Goal: Information Seeking & Learning: Learn about a topic

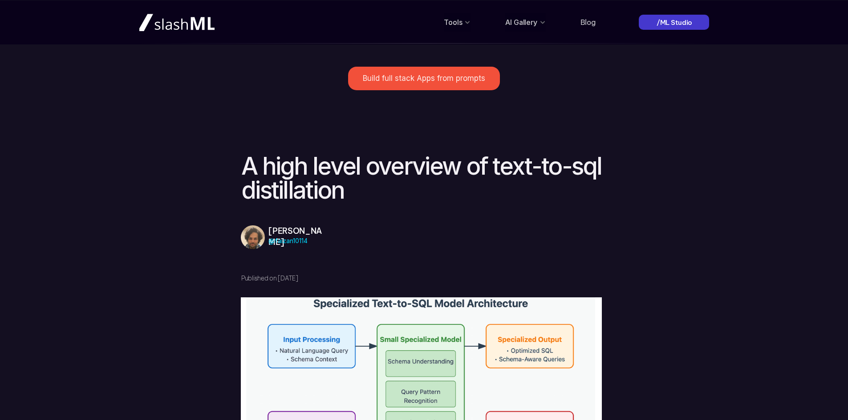
click at [681, 21] on p "/ML Studio" at bounding box center [674, 22] width 36 height 9
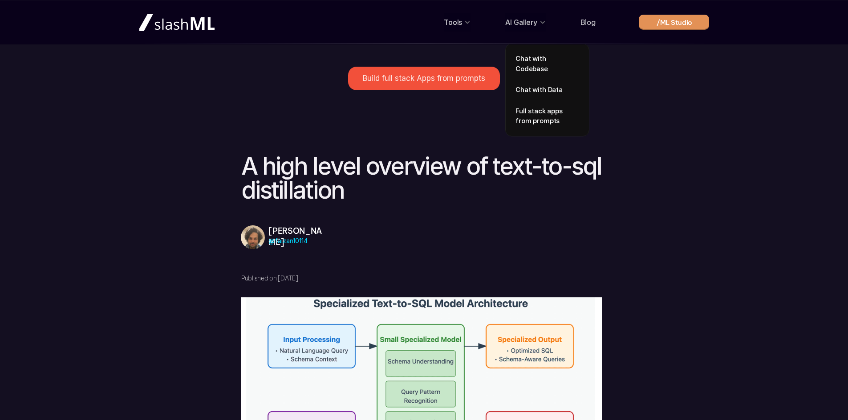
click at [525, 23] on p "AI Gallery" at bounding box center [521, 22] width 32 height 14
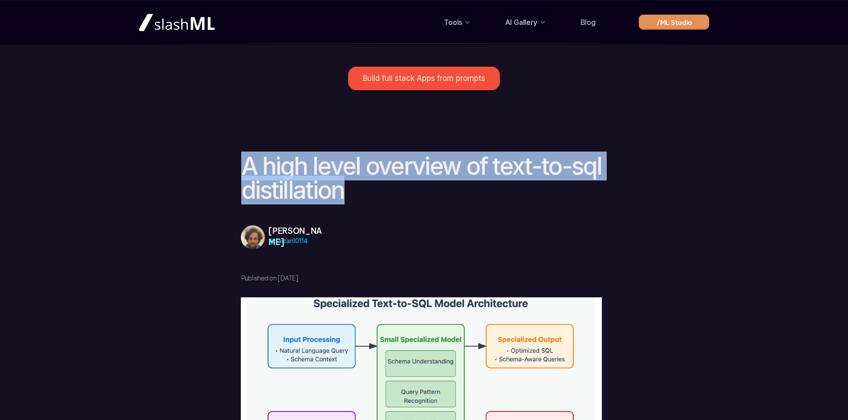
drag, startPoint x: 232, startPoint y: 155, endPoint x: 374, endPoint y: 188, distance: 145.7
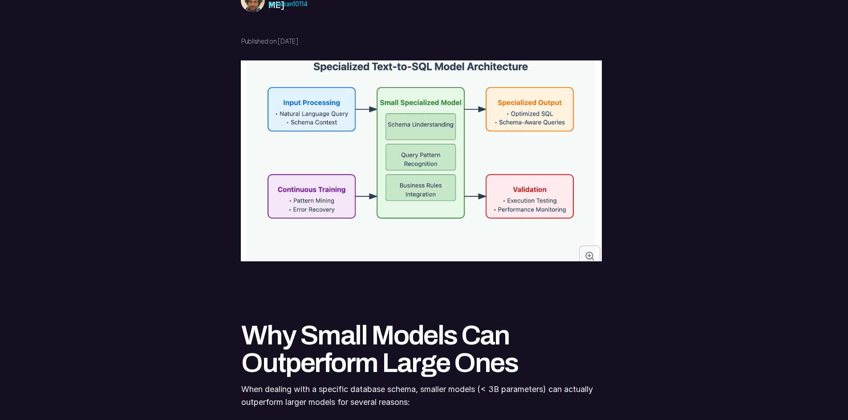
scroll to position [475, 0]
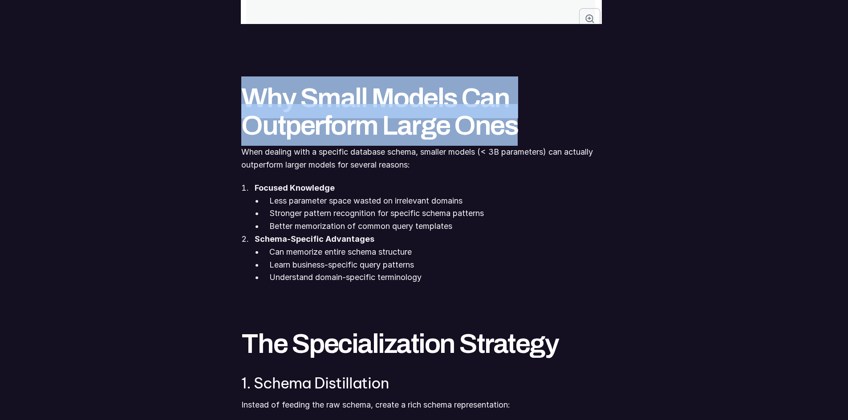
drag, startPoint x: 226, startPoint y: 103, endPoint x: 521, endPoint y: 131, distance: 296.7
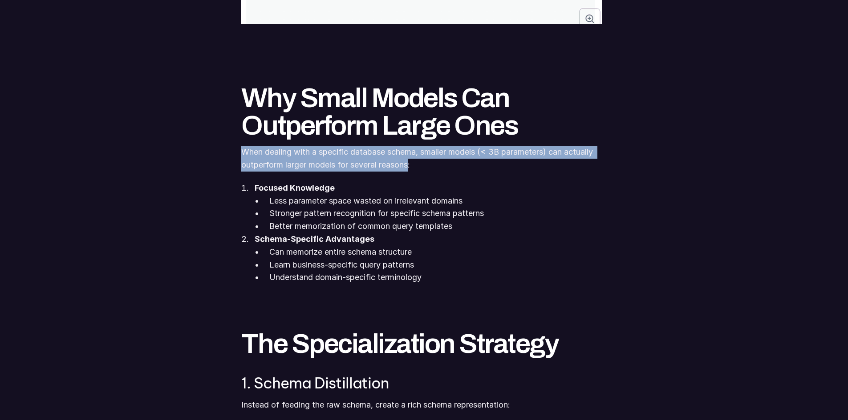
drag, startPoint x: 230, startPoint y: 154, endPoint x: 412, endPoint y: 166, distance: 182.4
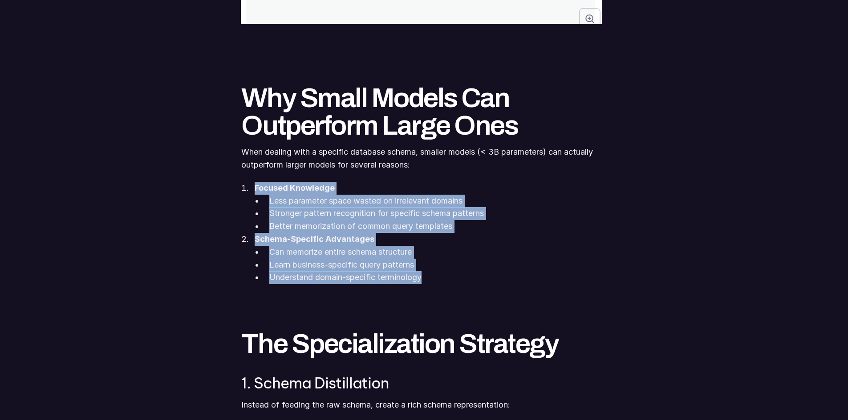
drag, startPoint x: 236, startPoint y: 185, endPoint x: 453, endPoint y: 278, distance: 236.8
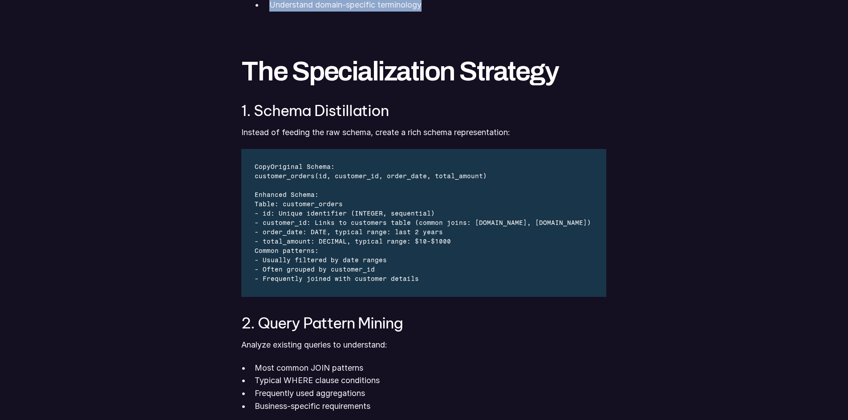
scroll to position [593, 0]
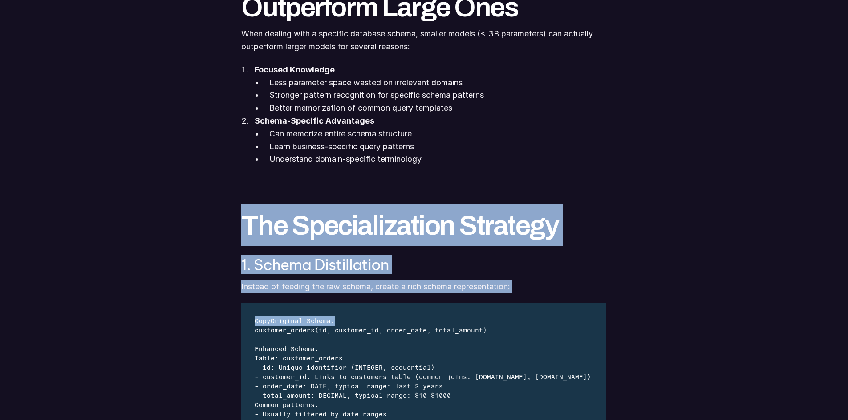
drag, startPoint x: 241, startPoint y: 219, endPoint x: 566, endPoint y: 314, distance: 338.7
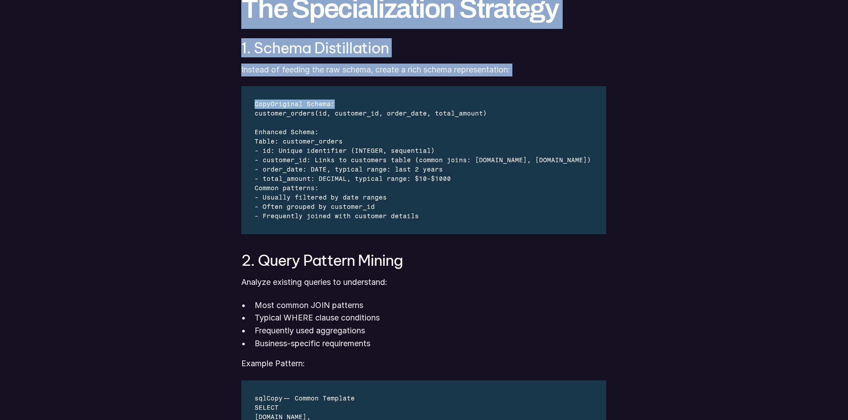
scroll to position [831, 0]
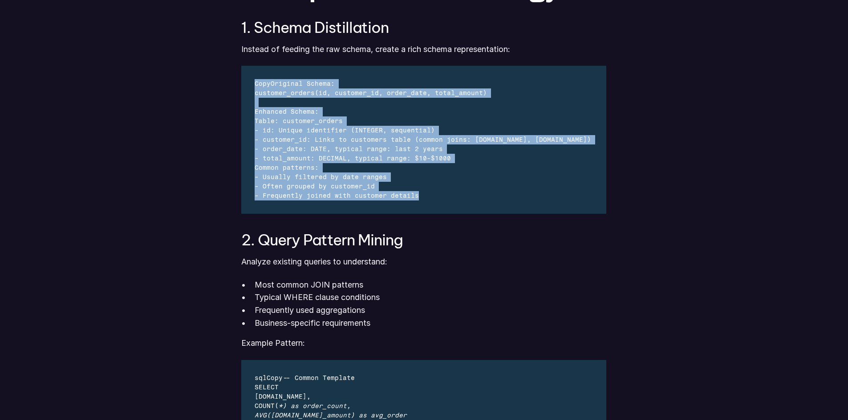
drag, startPoint x: 459, startPoint y: 197, endPoint x: 254, endPoint y: 75, distance: 238.2
click at [254, 75] on div "CopyOriginal Schema: customer_orders(id, customer_id, order_date, total_amount)…" at bounding box center [423, 140] width 364 height 148
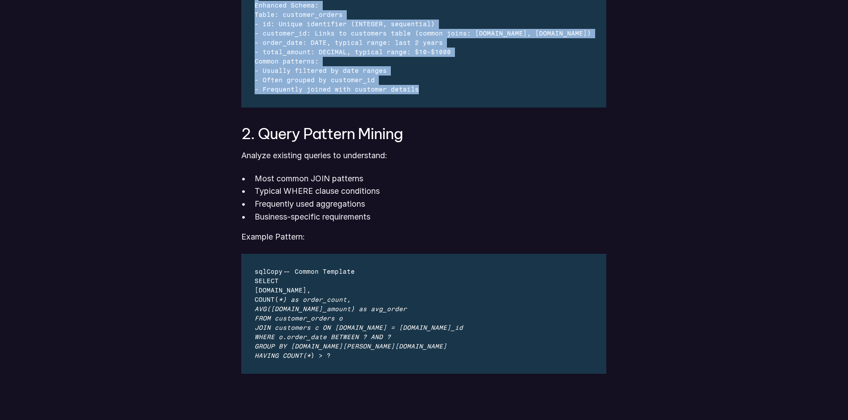
scroll to position [949, 0]
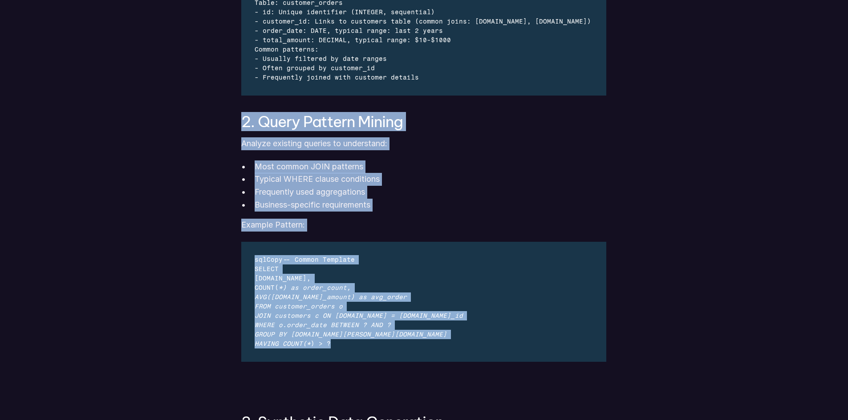
drag, startPoint x: 232, startPoint y: 117, endPoint x: 387, endPoint y: 351, distance: 281.0
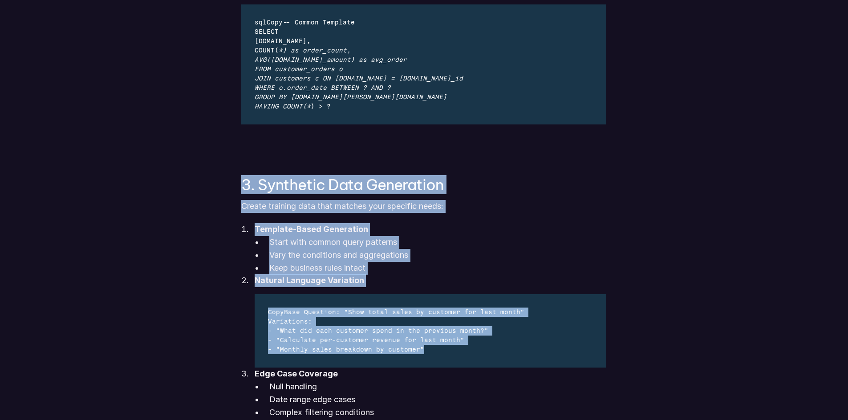
drag, startPoint x: 219, startPoint y: 183, endPoint x: 475, endPoint y: 360, distance: 311.4
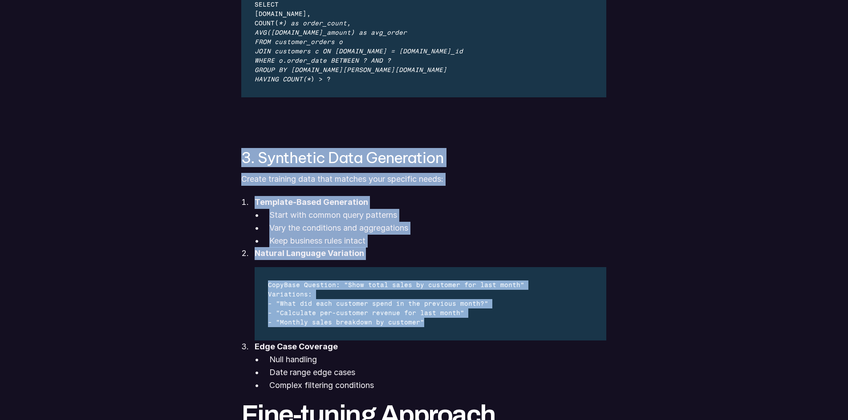
scroll to position [1424, 0]
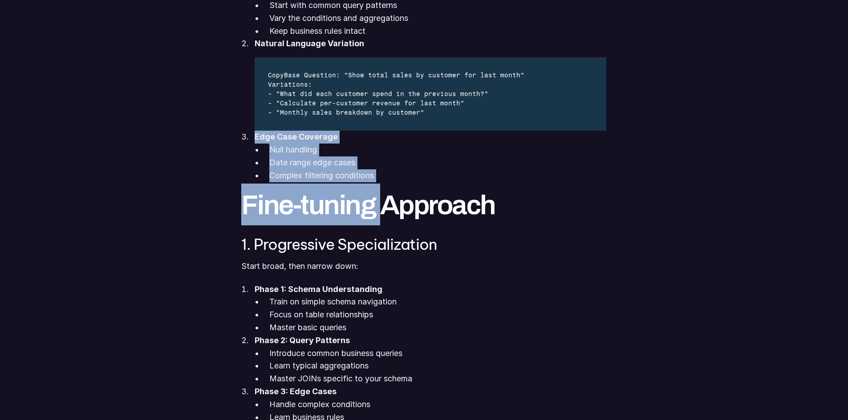
drag, startPoint x: 238, startPoint y: 140, endPoint x: 379, endPoint y: 206, distance: 154.9
click at [379, 206] on div "Build full stack Apps from prompts A high level overview of text-to-sql distill…" at bounding box center [423, 300] width 619 height 3448
